Goal: Information Seeking & Learning: Learn about a topic

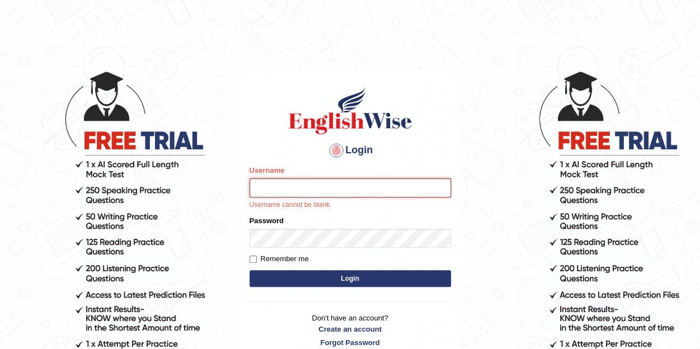
click at [326, 186] on input "Username" at bounding box center [350, 187] width 201 height 19
type input "soodswati"
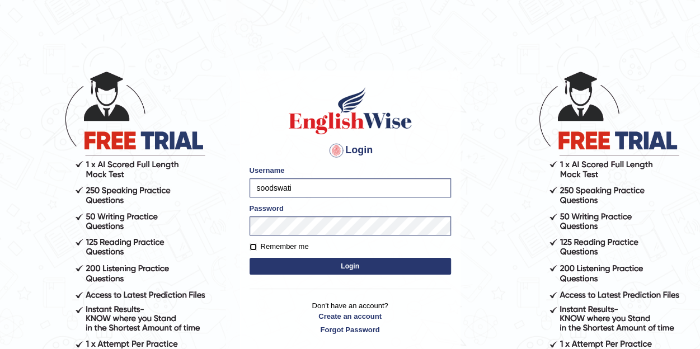
click at [255, 247] on input "Remember me" at bounding box center [253, 246] width 7 height 7
checkbox input "true"
click at [344, 267] on button "Login" at bounding box center [350, 266] width 201 height 17
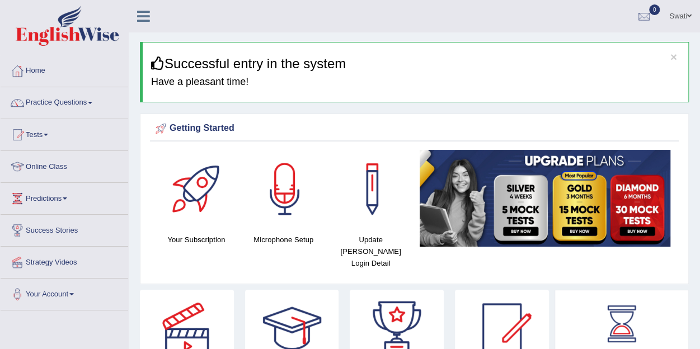
click at [51, 163] on link "Online Class" at bounding box center [65, 165] width 128 height 28
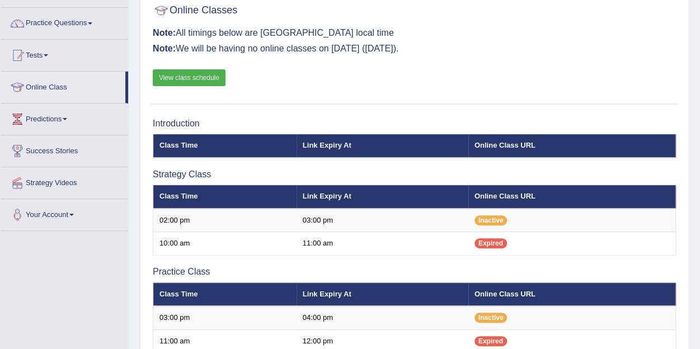
scroll to position [53, 0]
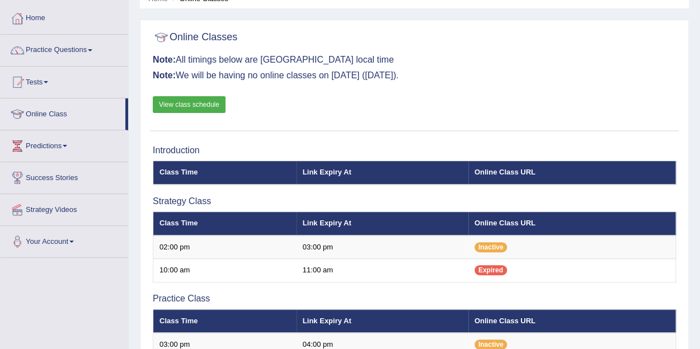
click at [205, 105] on link "View class schedule" at bounding box center [189, 104] width 73 height 17
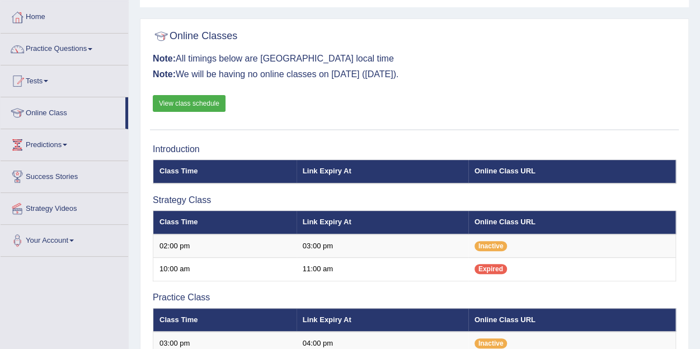
scroll to position [22, 0]
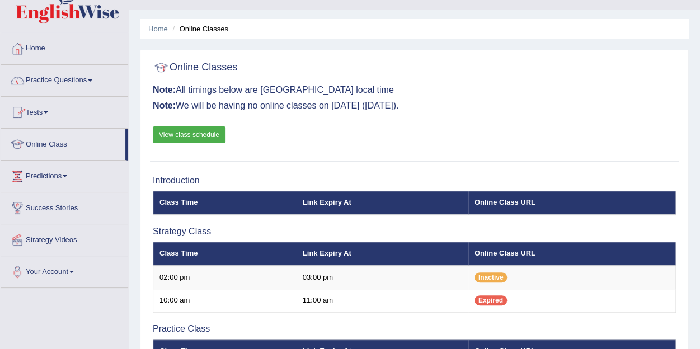
click at [67, 79] on link "Practice Questions" at bounding box center [65, 79] width 128 height 28
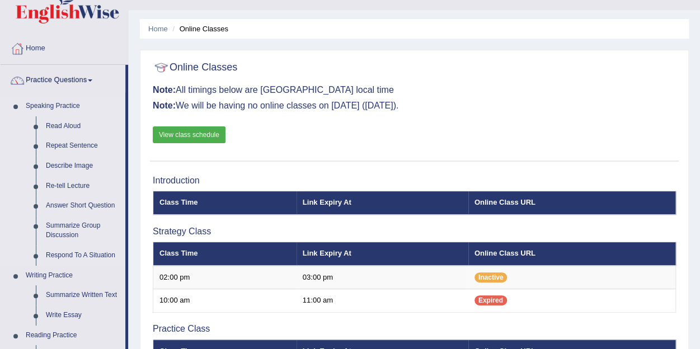
click at [50, 106] on link "Speaking Practice" at bounding box center [73, 106] width 105 height 20
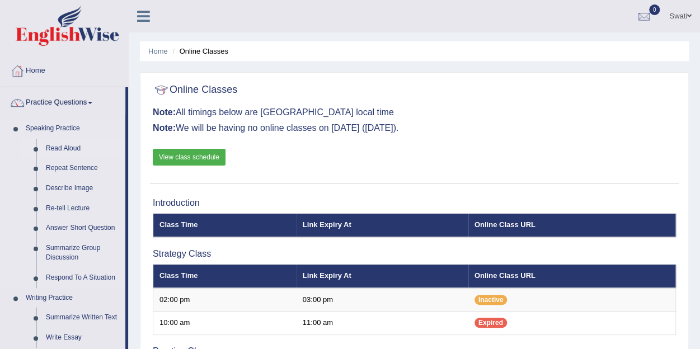
click at [57, 149] on link "Read Aloud" at bounding box center [83, 149] width 84 height 20
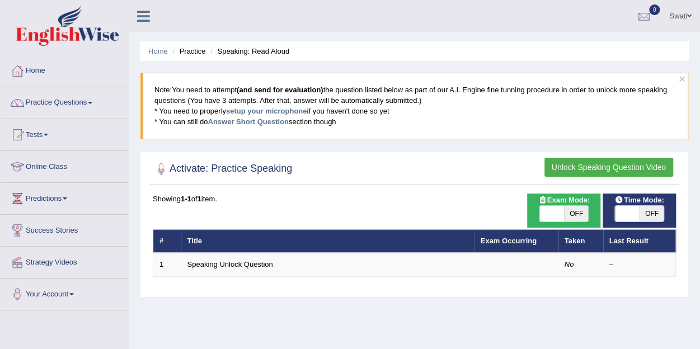
click at [578, 214] on span "OFF" at bounding box center [576, 214] width 25 height 16
checkbox input "true"
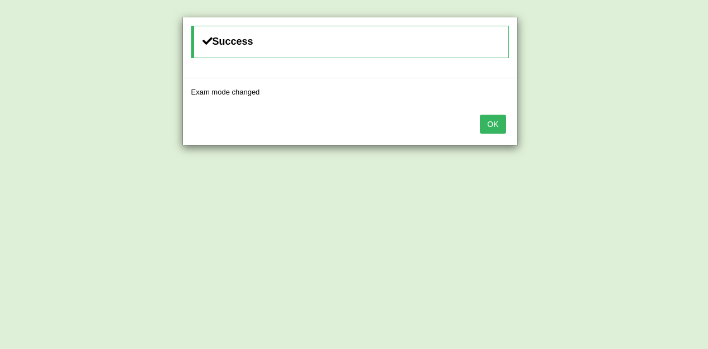
click at [489, 120] on button "OK" at bounding box center [493, 124] width 26 height 19
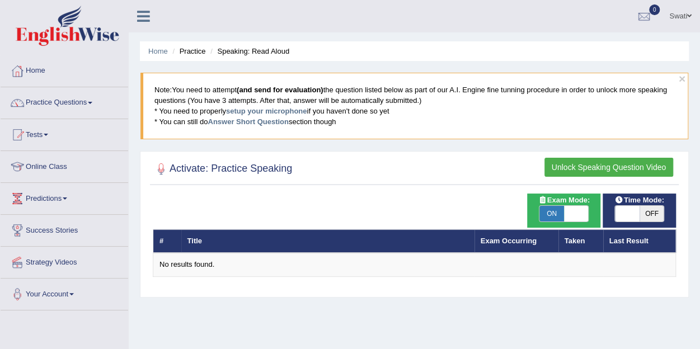
click at [651, 213] on span "OFF" at bounding box center [651, 214] width 25 height 16
checkbox input "true"
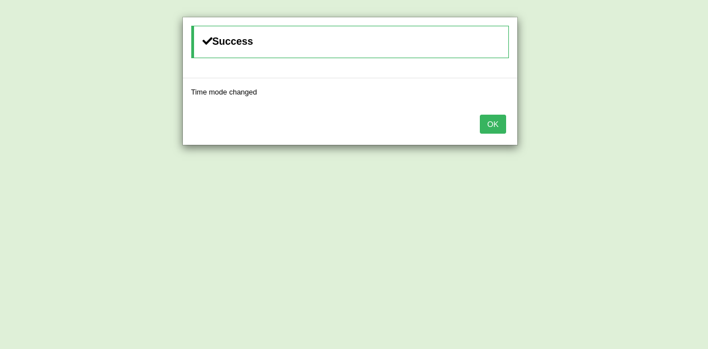
click at [497, 118] on button "OK" at bounding box center [493, 124] width 26 height 19
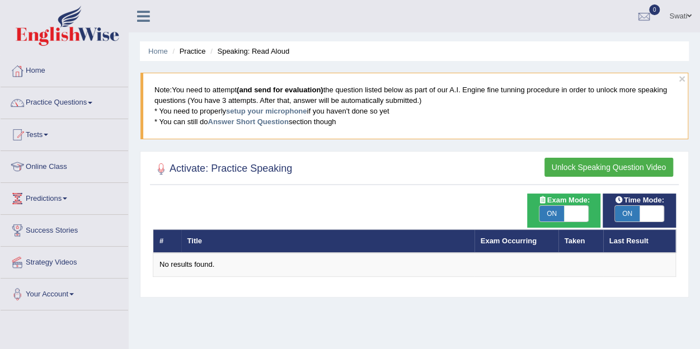
click at [610, 164] on button "Unlock Speaking Question Video" at bounding box center [608, 167] width 129 height 19
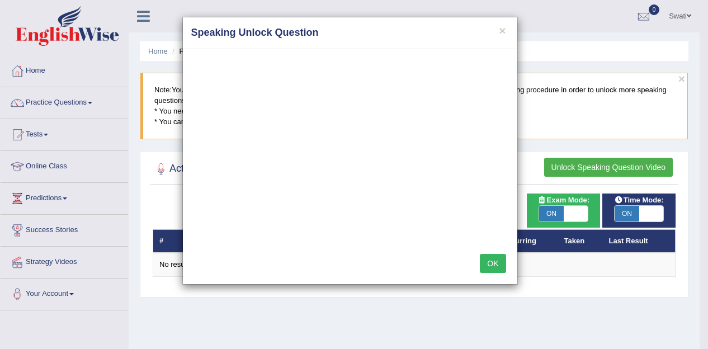
click at [166, 312] on div "× Speaking Unlock Question OK" at bounding box center [354, 174] width 708 height 349
click at [502, 33] on button "×" at bounding box center [502, 31] width 7 height 12
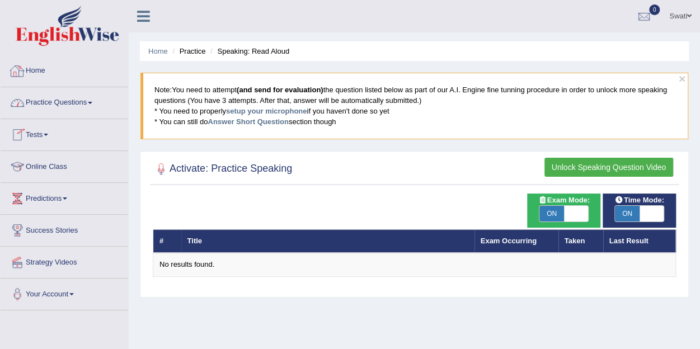
click at [35, 70] on link "Home" at bounding box center [65, 69] width 128 height 28
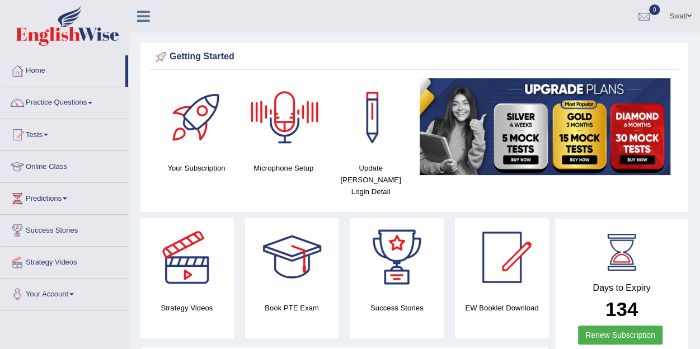
click at [292, 114] on div at bounding box center [285, 117] width 78 height 78
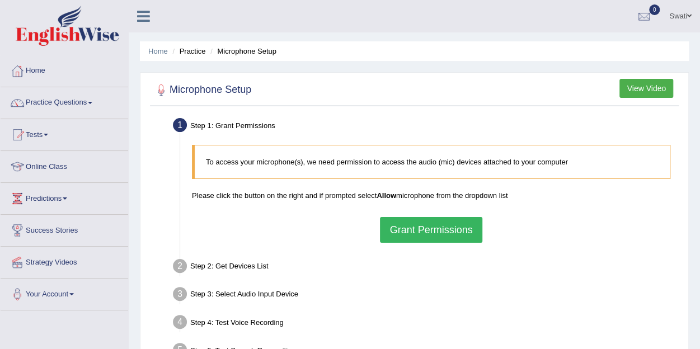
click at [440, 229] on button "Grant Permissions" at bounding box center [431, 230] width 102 height 26
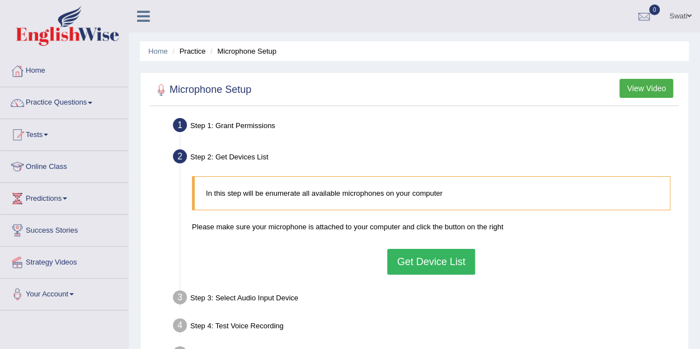
click at [409, 253] on button "Get Device List" at bounding box center [430, 262] width 87 height 26
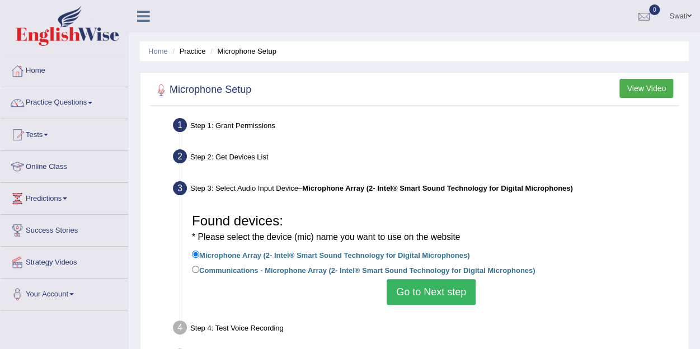
click at [440, 289] on button "Go to Next step" at bounding box center [431, 292] width 89 height 26
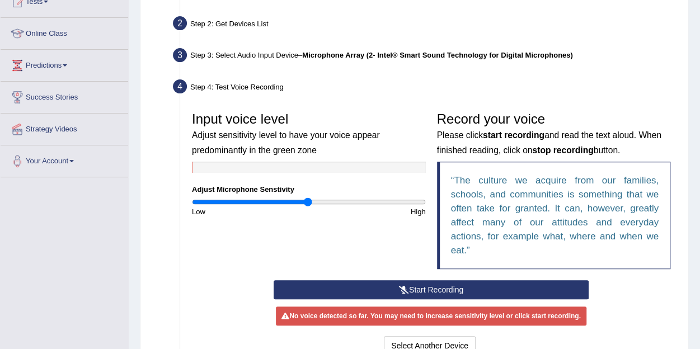
scroll to position [134, 0]
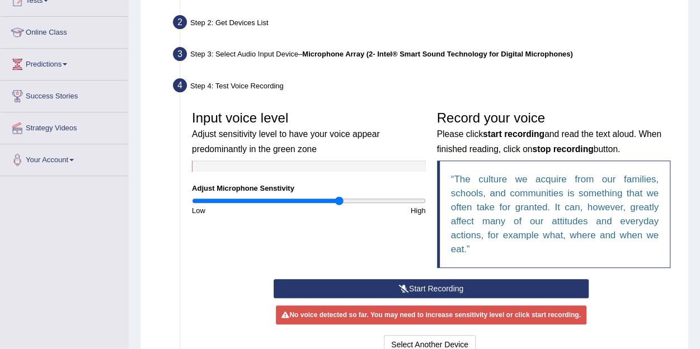
click at [338, 203] on input "range" at bounding box center [309, 200] width 234 height 9
click at [382, 202] on input "range" at bounding box center [309, 200] width 234 height 9
click at [434, 287] on button "Start Recording" at bounding box center [431, 288] width 315 height 19
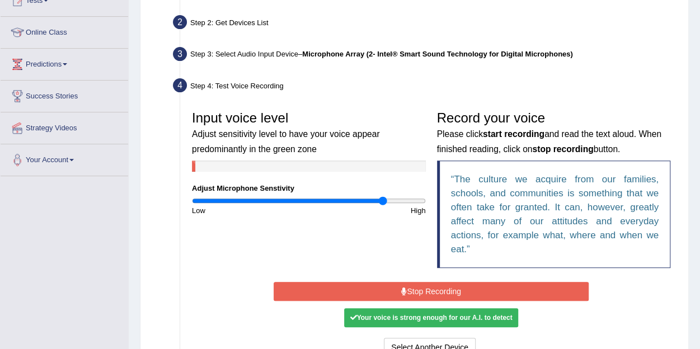
click at [434, 287] on button "Stop Recording" at bounding box center [431, 291] width 315 height 19
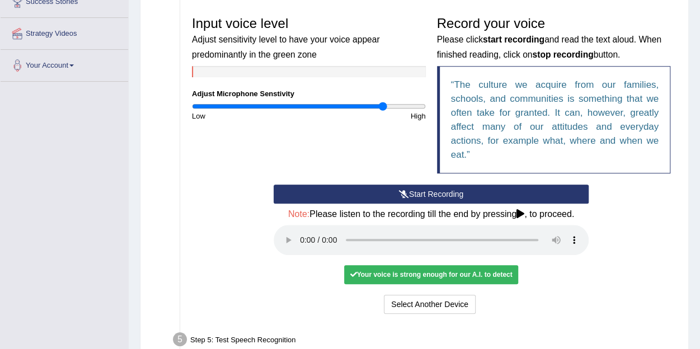
scroll to position [231, 0]
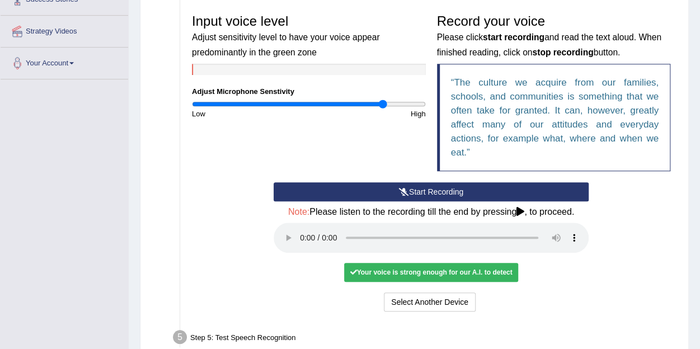
click at [475, 272] on div "Your voice is strong enough for our A.I. to detect" at bounding box center [430, 272] width 173 height 19
click at [458, 269] on div "Your voice is strong enough for our A.I. to detect" at bounding box center [430, 272] width 173 height 19
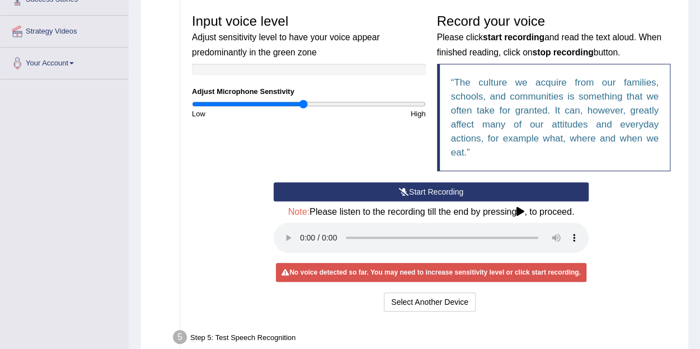
click at [304, 101] on input "range" at bounding box center [309, 104] width 234 height 9
click at [289, 101] on input "range" at bounding box center [309, 104] width 234 height 9
type input "0.72"
click at [276, 105] on input "range" at bounding box center [309, 104] width 234 height 9
click at [519, 213] on icon at bounding box center [520, 211] width 8 height 9
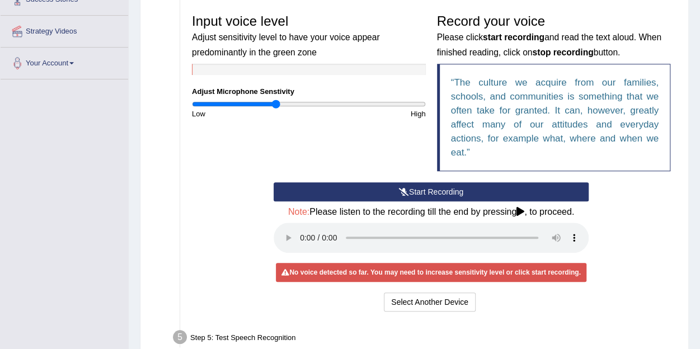
click at [437, 190] on button "Start Recording" at bounding box center [431, 191] width 315 height 19
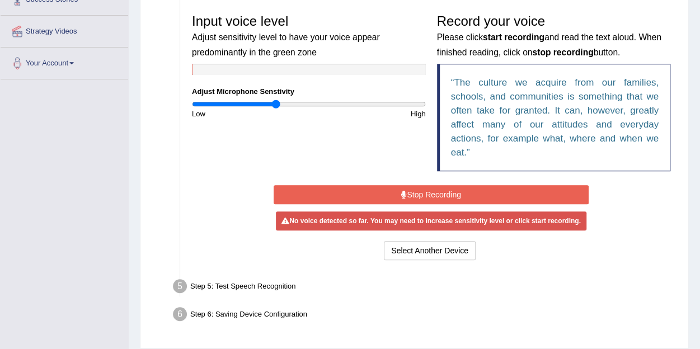
click at [458, 191] on button "Stop Recording" at bounding box center [431, 194] width 315 height 19
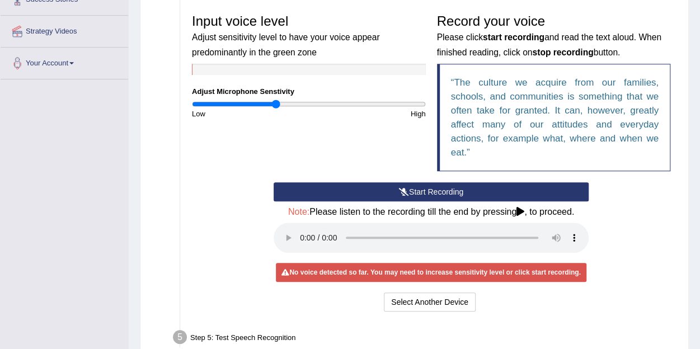
click at [458, 191] on button "Start Recording" at bounding box center [431, 191] width 315 height 19
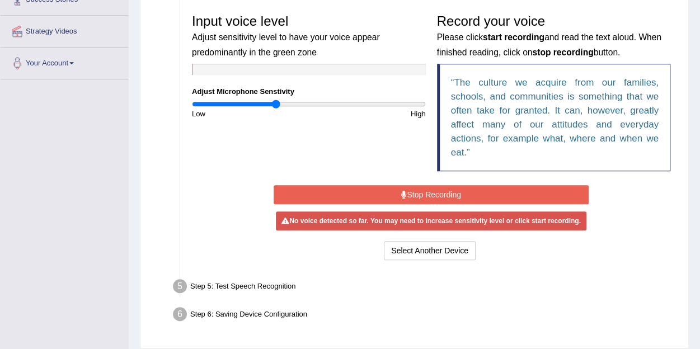
click at [451, 191] on button "Stop Recording" at bounding box center [431, 194] width 315 height 19
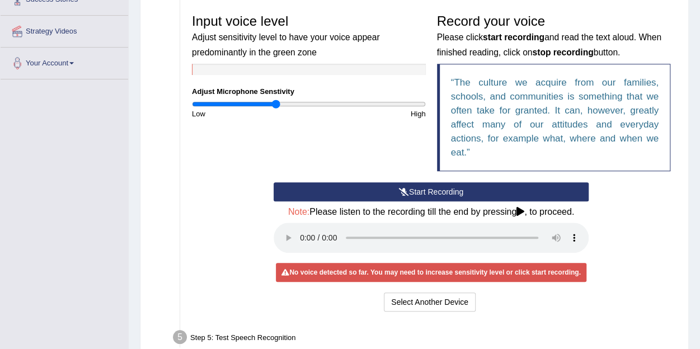
click at [523, 207] on icon at bounding box center [520, 211] width 8 height 9
click at [414, 187] on button "Start Recording" at bounding box center [431, 191] width 315 height 19
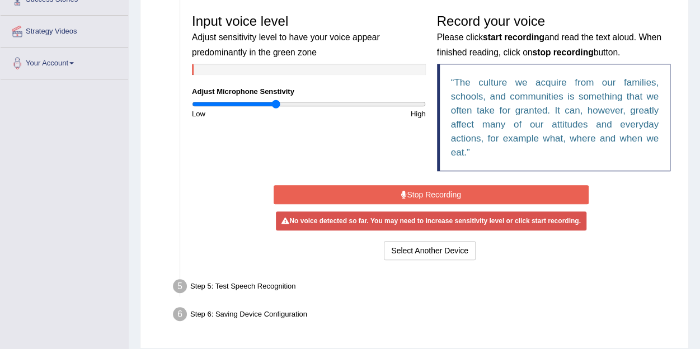
click at [414, 187] on button "Stop Recording" at bounding box center [431, 194] width 315 height 19
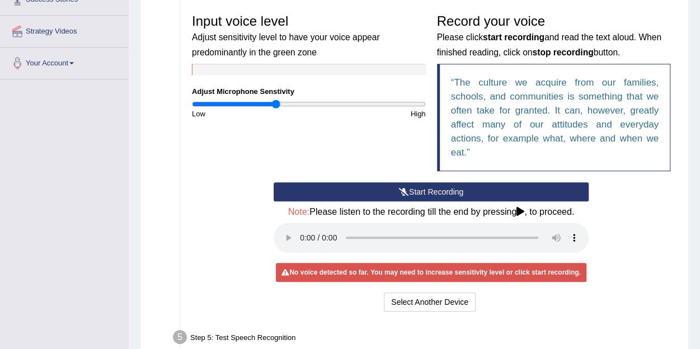
click at [414, 187] on button "Start Recording" at bounding box center [431, 191] width 315 height 19
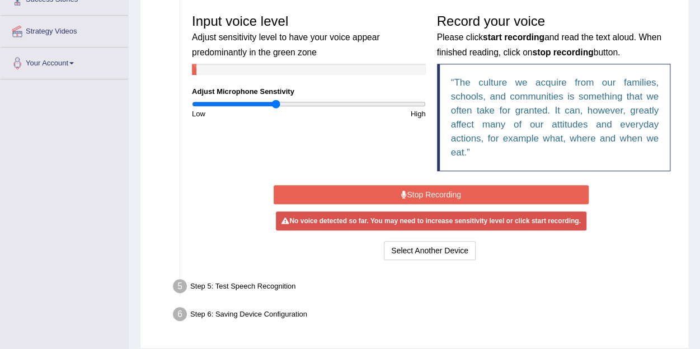
click at [414, 187] on button "Stop Recording" at bounding box center [431, 194] width 315 height 19
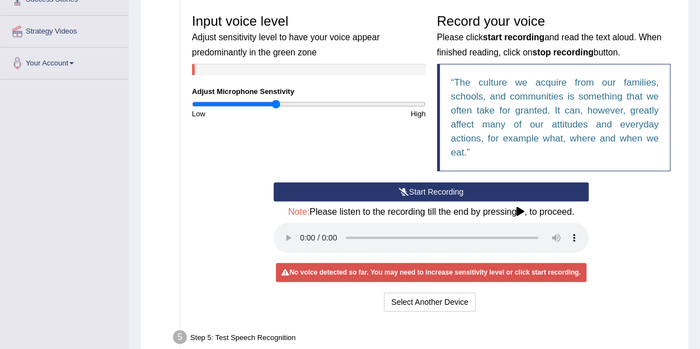
click at [414, 187] on button "Start Recording" at bounding box center [431, 191] width 315 height 19
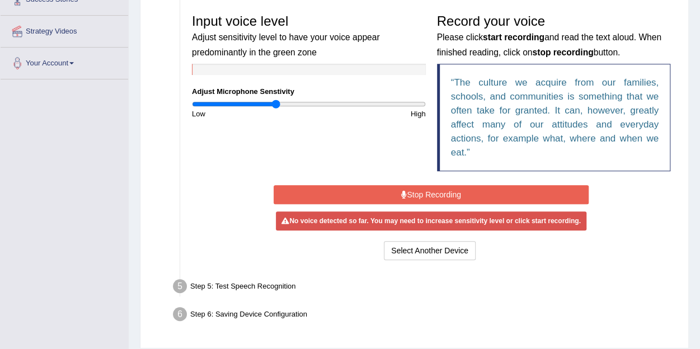
click at [430, 190] on button "Stop Recording" at bounding box center [431, 194] width 315 height 19
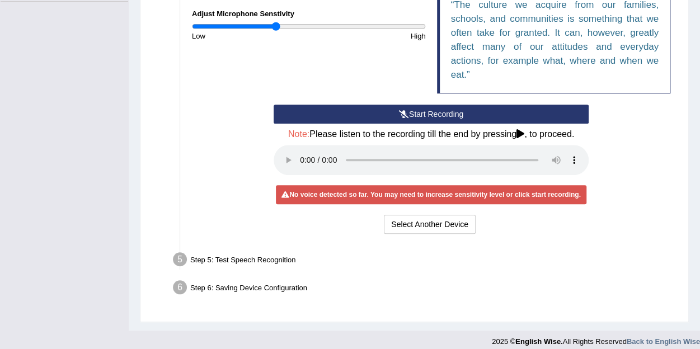
scroll to position [3, 0]
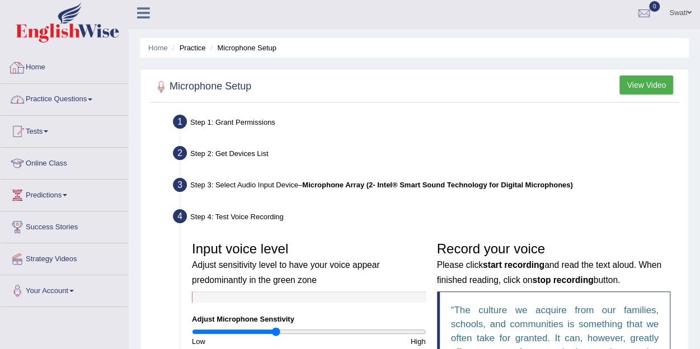
click at [40, 72] on link "Home" at bounding box center [65, 66] width 128 height 28
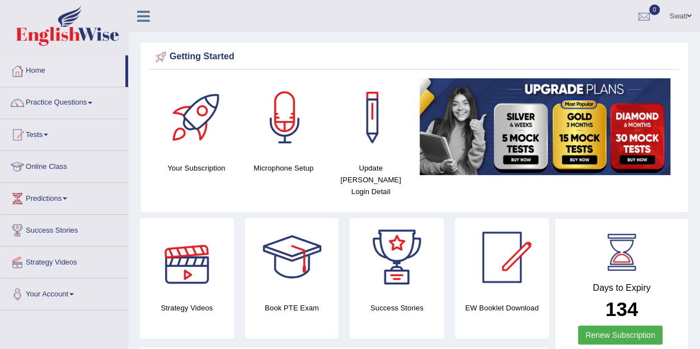
click at [193, 266] on div at bounding box center [187, 257] width 78 height 78
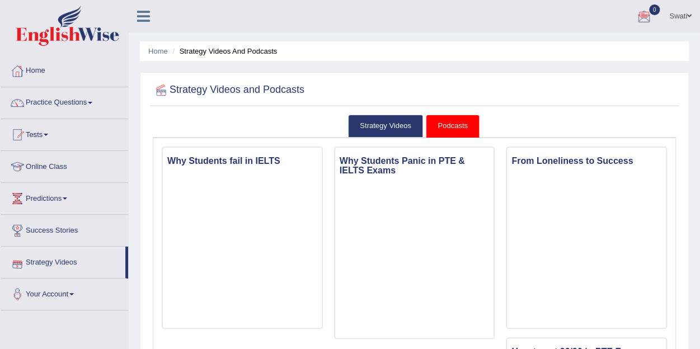
click at [51, 265] on link "Strategy Videos" at bounding box center [63, 261] width 125 height 28
click at [36, 69] on link "Home" at bounding box center [65, 69] width 128 height 28
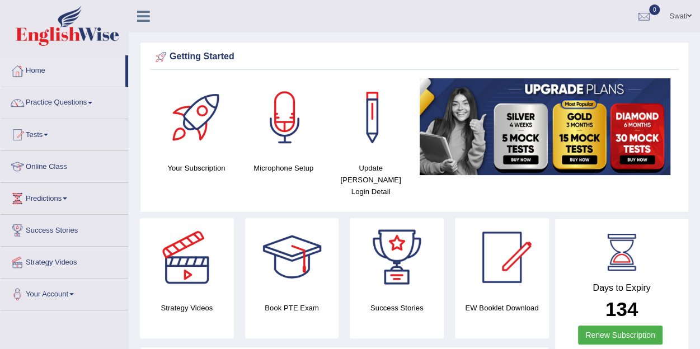
click at [286, 129] on div at bounding box center [285, 117] width 78 height 78
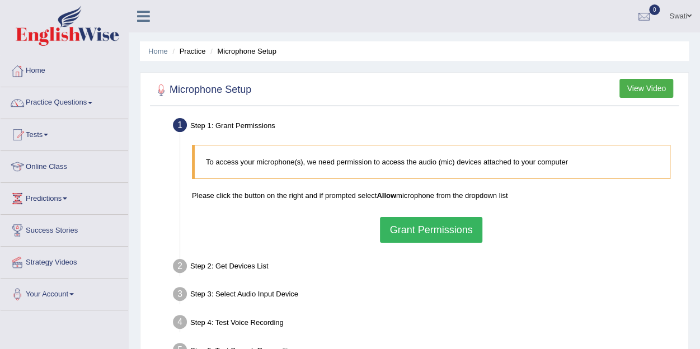
click at [448, 225] on button "Grant Permissions" at bounding box center [431, 230] width 102 height 26
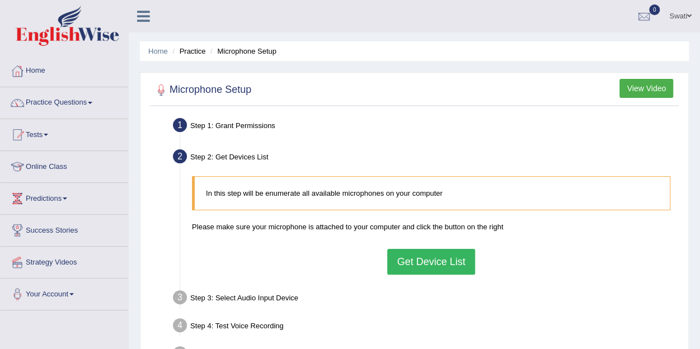
click at [446, 260] on button "Get Device List" at bounding box center [430, 262] width 87 height 26
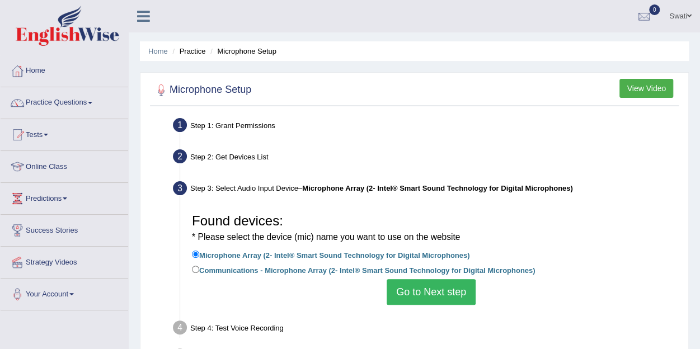
click at [455, 286] on button "Go to Next step" at bounding box center [431, 292] width 89 height 26
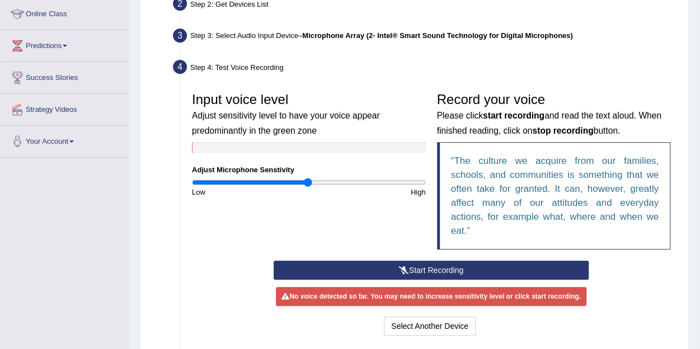
scroll to position [158, 0]
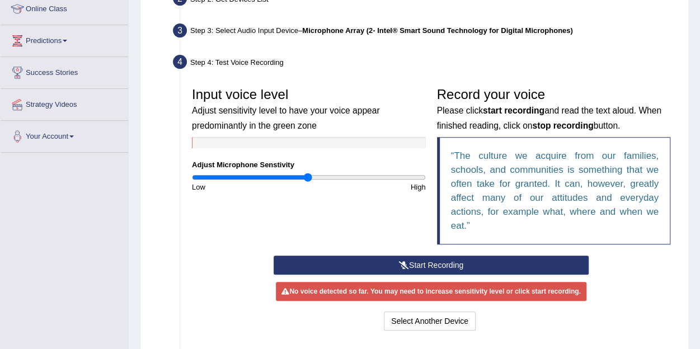
click at [402, 261] on icon at bounding box center [404, 265] width 10 height 8
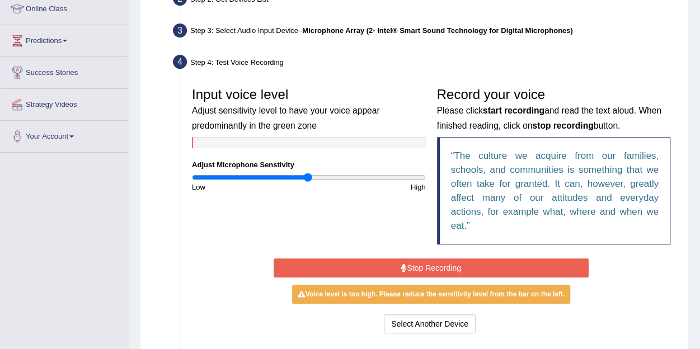
click at [402, 261] on button "Stop Recording" at bounding box center [431, 267] width 315 height 19
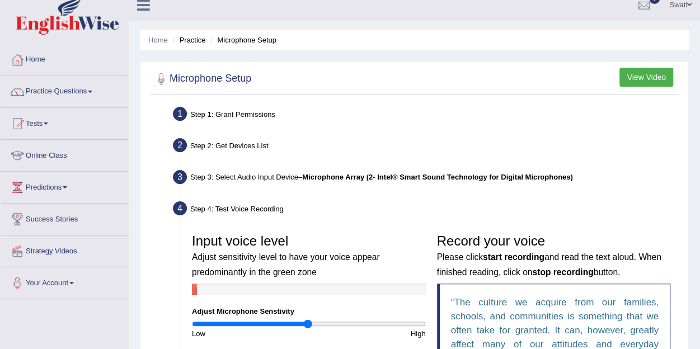
scroll to position [317, 0]
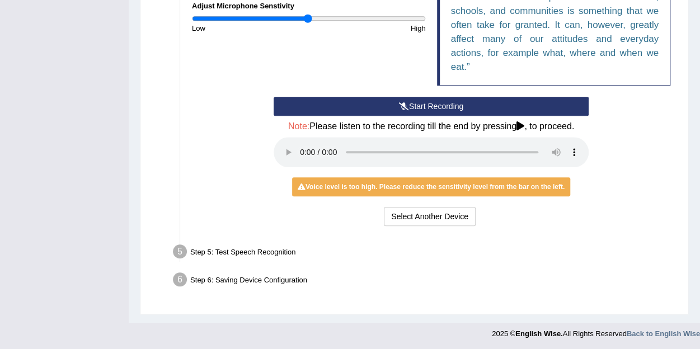
drag, startPoint x: 697, startPoint y: 131, endPoint x: 385, endPoint y: 286, distance: 348.3
click at [385, 286] on div "Step 6: Saving Device Configuration" at bounding box center [425, 281] width 515 height 25
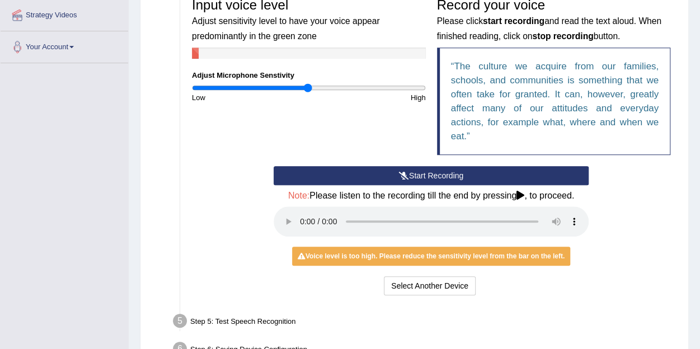
scroll to position [246, 0]
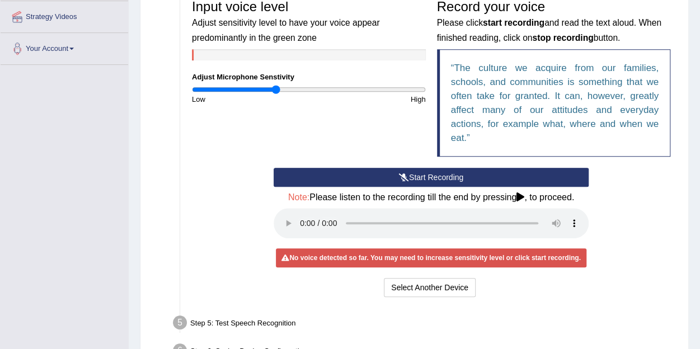
click at [275, 90] on input "range" at bounding box center [309, 89] width 234 height 9
click at [253, 91] on input "range" at bounding box center [309, 89] width 234 height 9
click at [269, 90] on input "range" at bounding box center [309, 89] width 234 height 9
type input "0.74"
click at [279, 90] on input "range" at bounding box center [309, 89] width 234 height 9
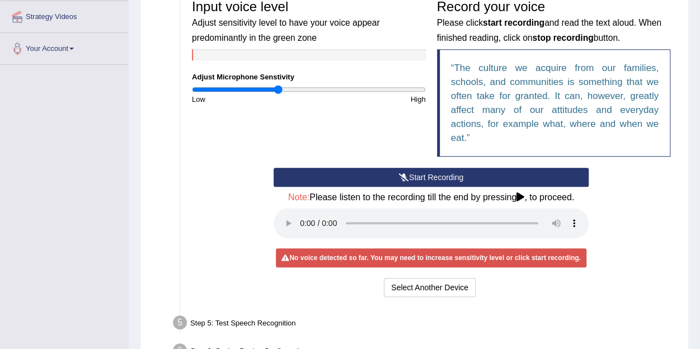
click at [366, 178] on button "Start Recording" at bounding box center [431, 177] width 315 height 19
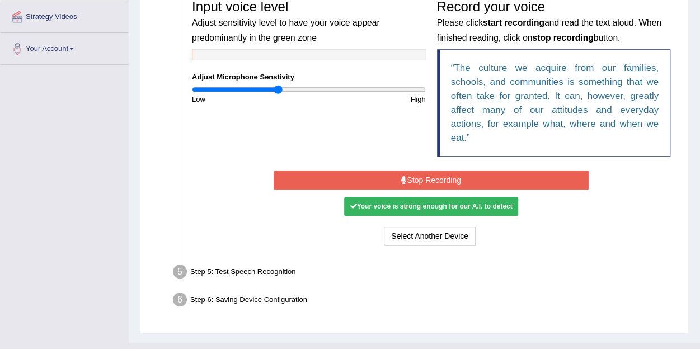
click at [366, 178] on button "Stop Recording" at bounding box center [431, 180] width 315 height 19
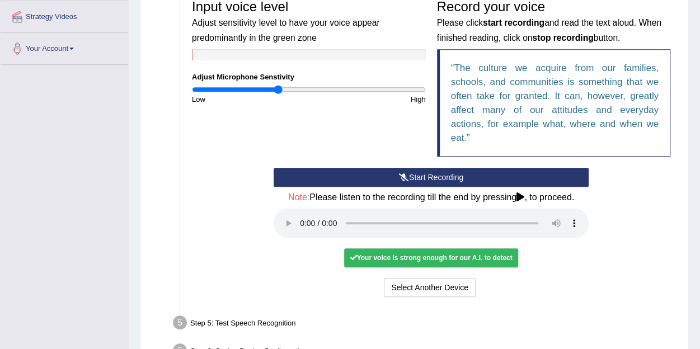
click at [467, 259] on div "Your voice is strong enough for our A.I. to detect" at bounding box center [430, 257] width 173 height 19
click at [454, 250] on div "Your voice is strong enough for our A.I. to detect" at bounding box center [430, 257] width 173 height 19
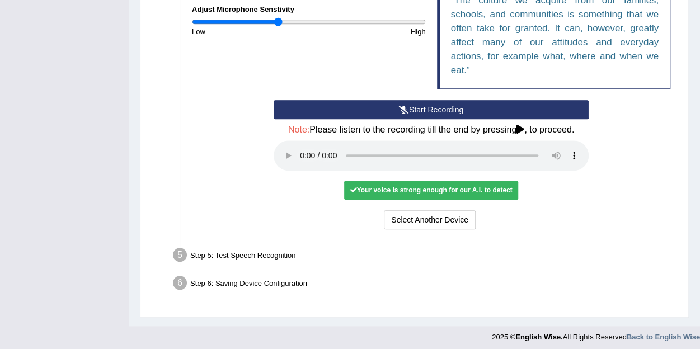
scroll to position [317, 0]
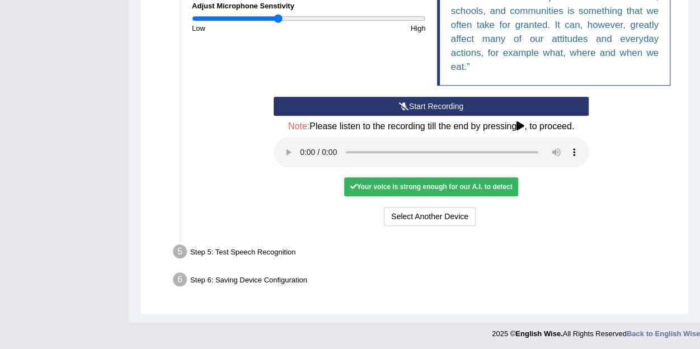
click at [180, 252] on li "Step 5: Test Speech Recognition Text to read The culture we acquire from our fa…" at bounding box center [425, 253] width 501 height 25
click at [215, 248] on div "Step 5: Test Speech Recognition" at bounding box center [425, 253] width 515 height 25
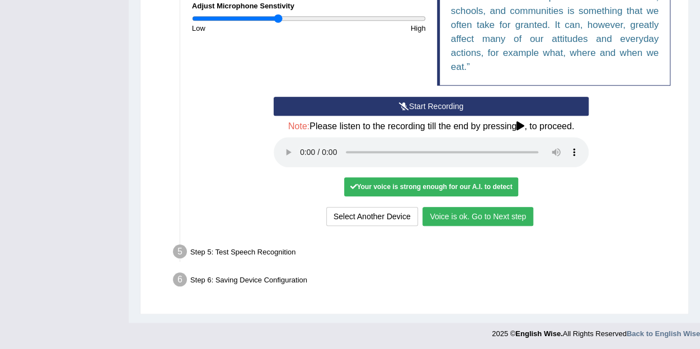
click at [470, 219] on button "Voice is ok. Go to Next step" at bounding box center [477, 216] width 111 height 19
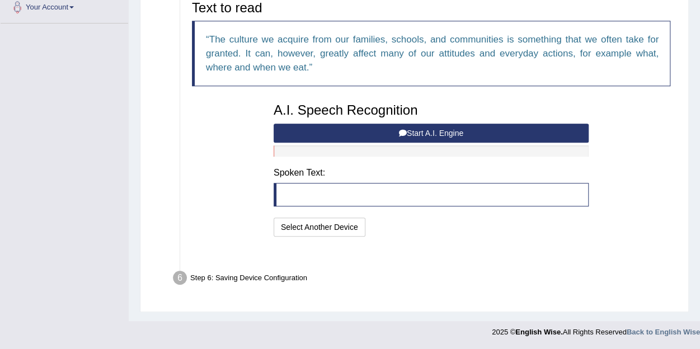
scroll to position [258, 0]
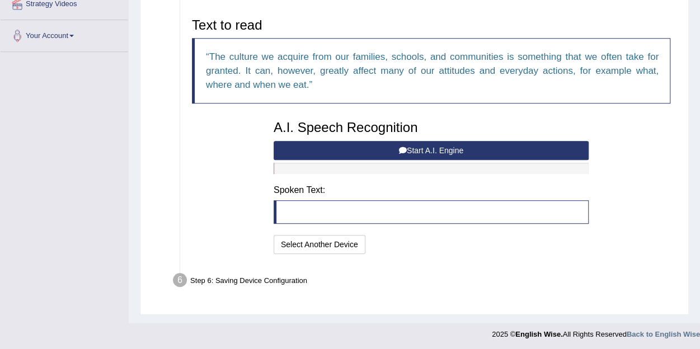
click at [433, 149] on button "Start A.I. Engine" at bounding box center [431, 150] width 315 height 19
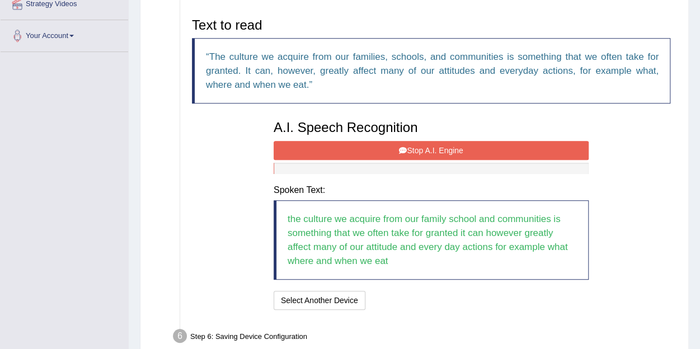
click at [519, 149] on button "Stop A.I. Engine" at bounding box center [431, 150] width 315 height 19
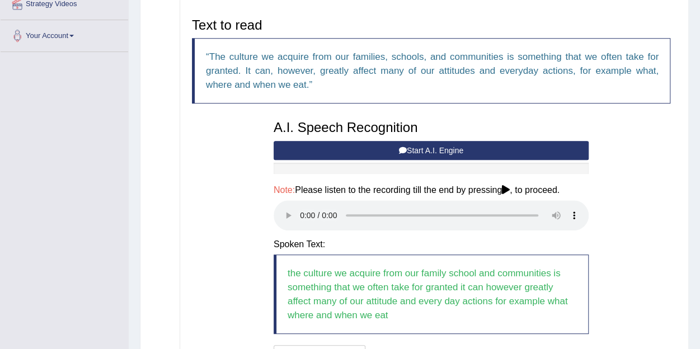
scroll to position [369, 0]
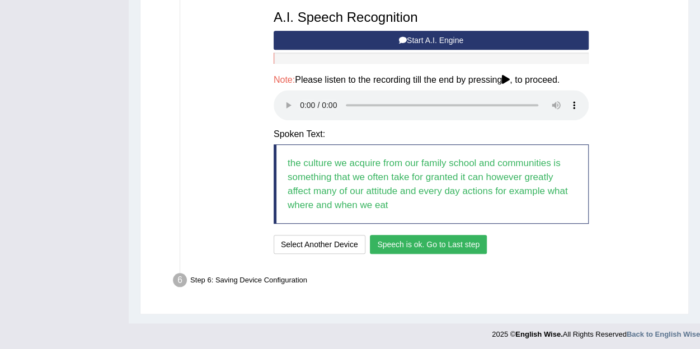
click at [428, 246] on button "Speech is ok. Go to Last step" at bounding box center [428, 244] width 117 height 19
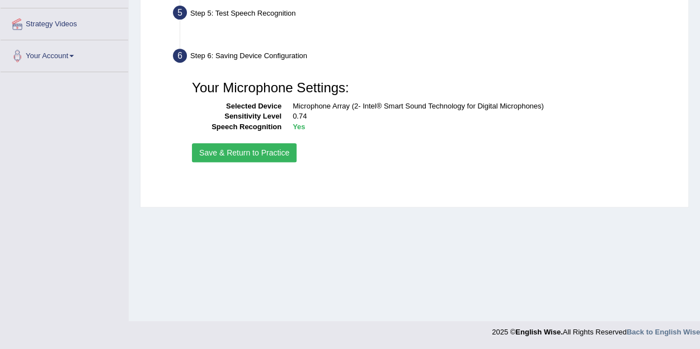
scroll to position [238, 0]
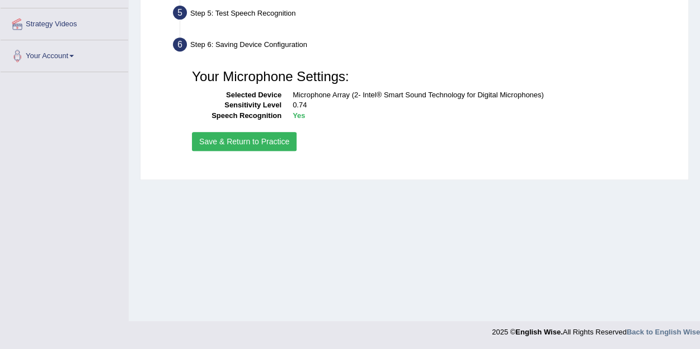
click at [268, 145] on button "Save & Return to Practice" at bounding box center [244, 141] width 105 height 19
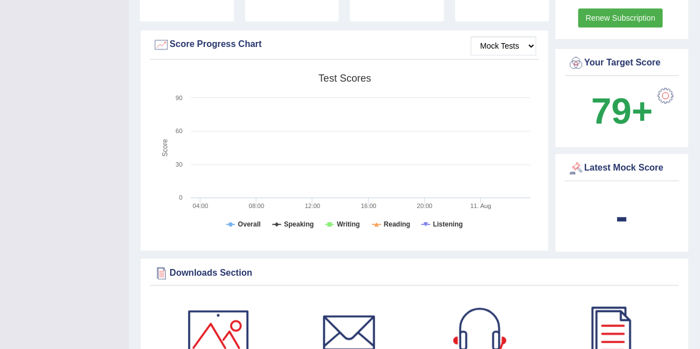
scroll to position [12, 0]
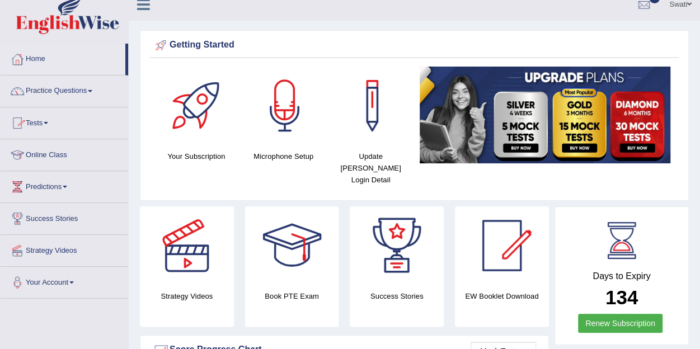
click at [39, 122] on link "Tests" at bounding box center [65, 121] width 128 height 28
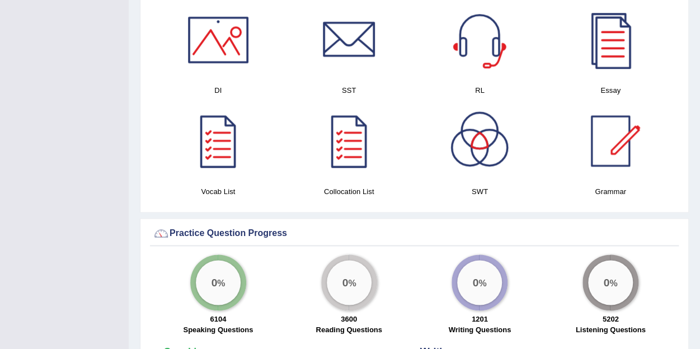
scroll to position [305, 0]
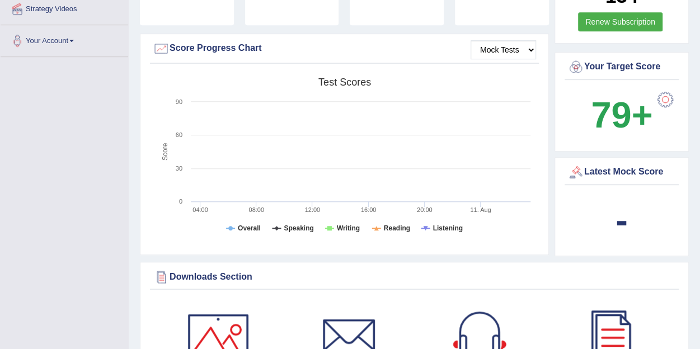
scroll to position [24, 0]
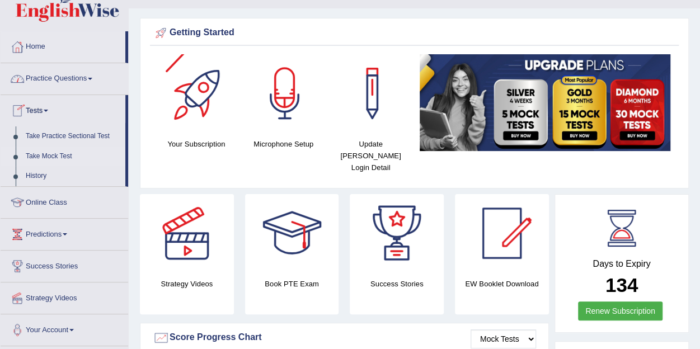
click at [64, 156] on link "Take Mock Test" at bounding box center [73, 157] width 105 height 20
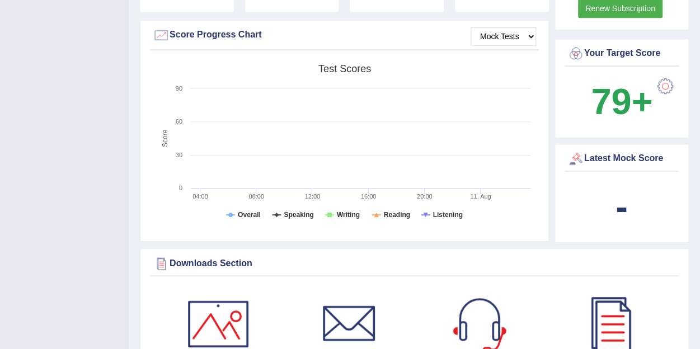
scroll to position [351, 0]
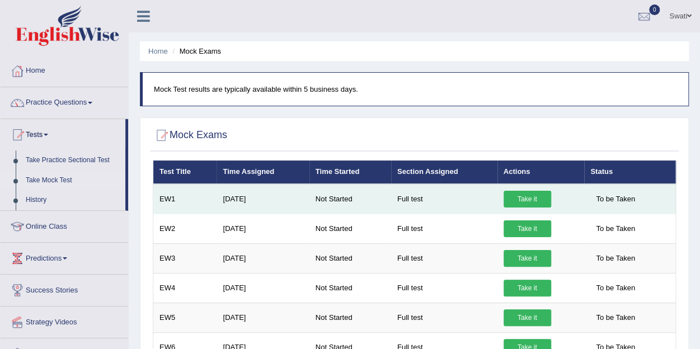
click at [526, 199] on link "Take it" at bounding box center [528, 199] width 48 height 17
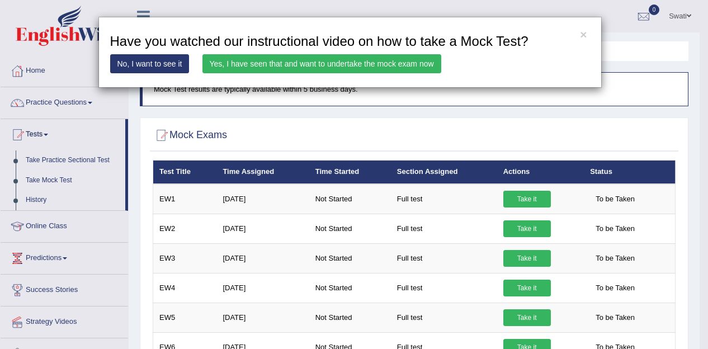
click at [311, 63] on link "Yes, I have seen that and want to undertake the mock exam now" at bounding box center [322, 63] width 239 height 19
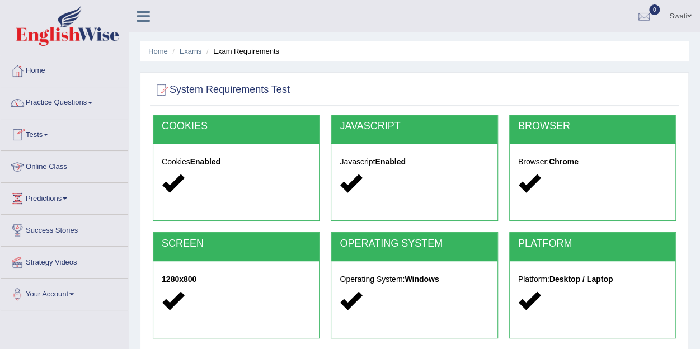
click at [48, 167] on link "Online Class" at bounding box center [65, 165] width 128 height 28
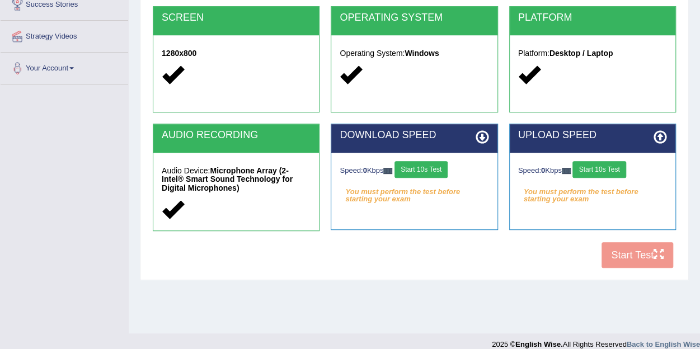
scroll to position [238, 0]
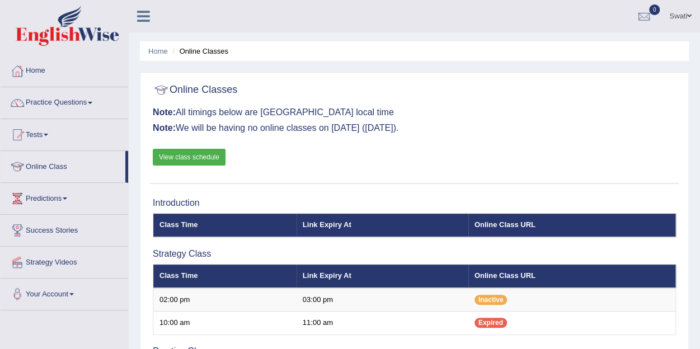
drag, startPoint x: 704, startPoint y: 21, endPoint x: 508, endPoint y: 18, distance: 195.8
click at [508, 18] on ul "Swati Toggle navigation Username: Soodswati Access Type: Online Subscription: D…" at bounding box center [500, 16] width 400 height 32
click at [212, 159] on link "View class schedule" at bounding box center [189, 157] width 73 height 17
click at [40, 136] on link "Tests" at bounding box center [65, 133] width 128 height 28
click at [56, 104] on link "Practice Questions" at bounding box center [65, 101] width 128 height 28
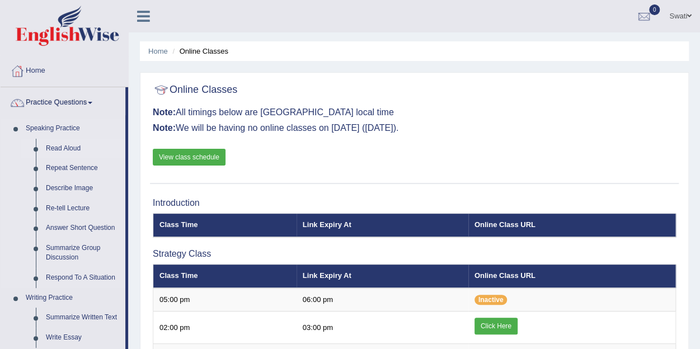
click at [73, 153] on link "Read Aloud" at bounding box center [83, 149] width 84 height 20
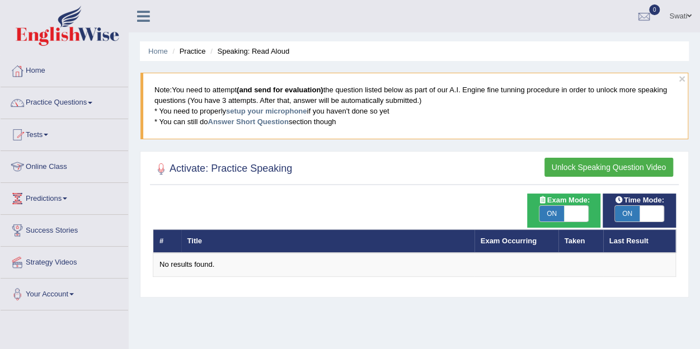
click at [38, 161] on link "Online Class" at bounding box center [65, 165] width 128 height 28
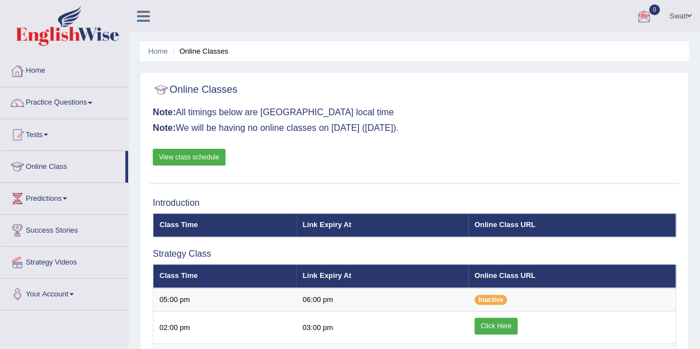
click at [40, 67] on link "Home" at bounding box center [65, 69] width 128 height 28
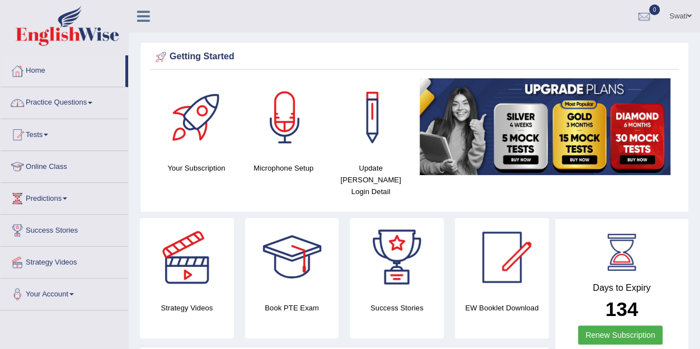
click at [32, 68] on link "Home" at bounding box center [63, 69] width 125 height 28
click at [46, 163] on link "Online Class" at bounding box center [65, 165] width 128 height 28
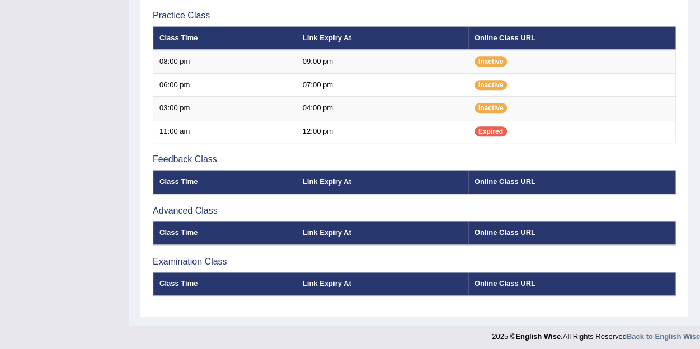
scroll to position [369, 0]
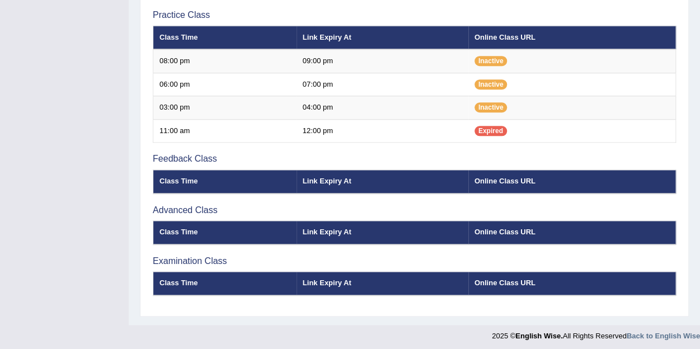
scroll to position [110, 0]
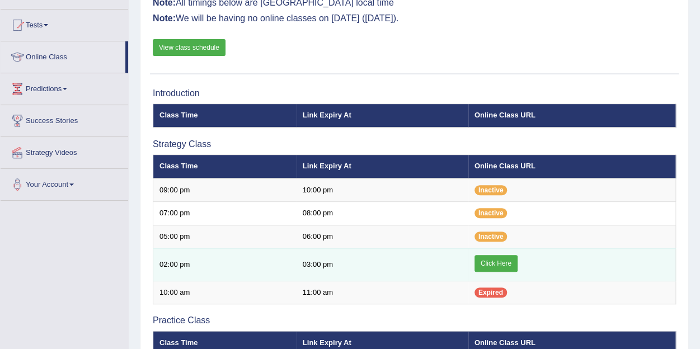
click at [499, 264] on link "Click Here" at bounding box center [495, 263] width 43 height 17
